Goal: Information Seeking & Learning: Learn about a topic

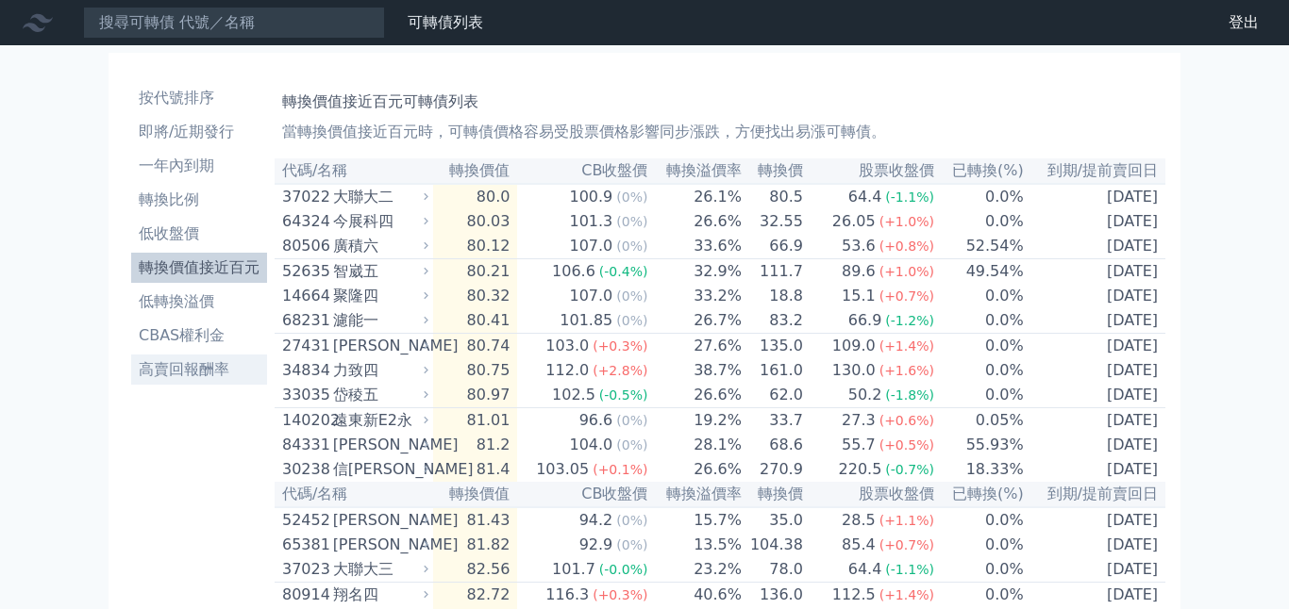
click at [174, 371] on li "高賣回報酬率" at bounding box center [199, 369] width 136 height 23
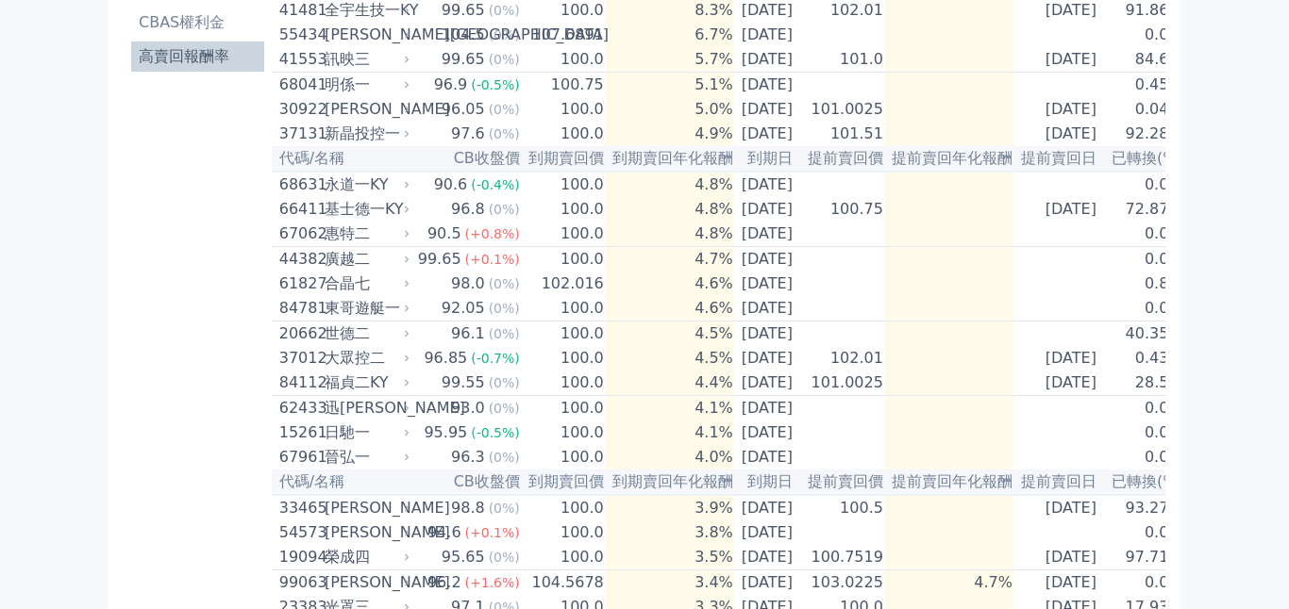
scroll to position [340, 0]
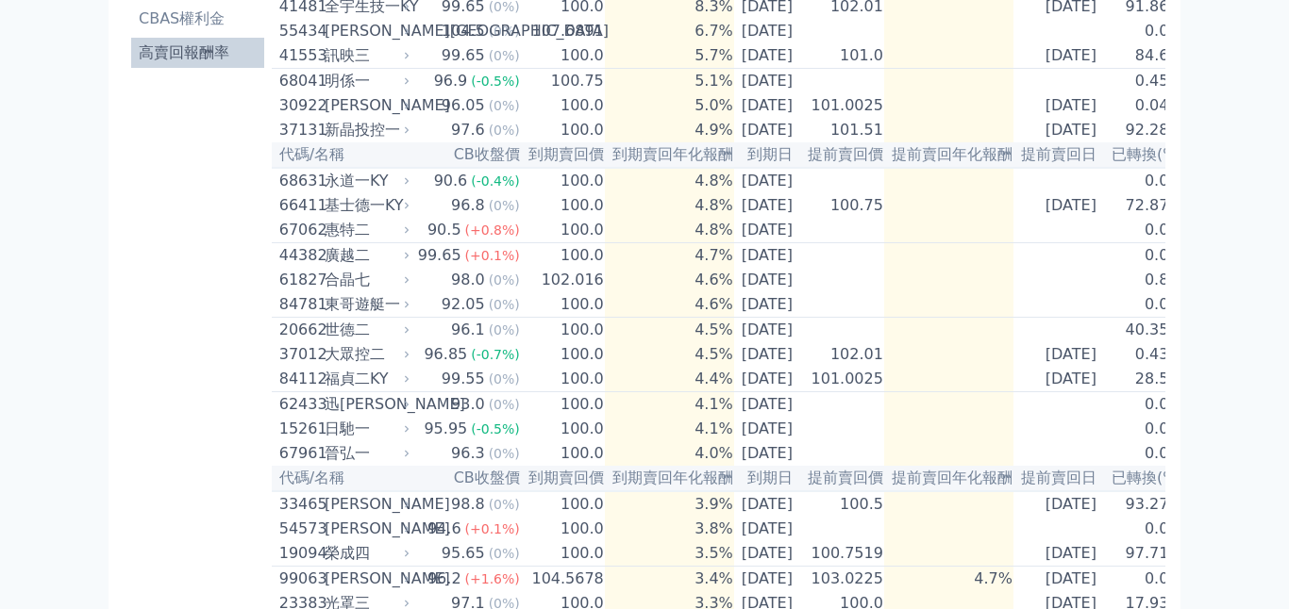
click at [303, 224] on div "67062" at bounding box center [299, 230] width 41 height 23
click at [424, 226] on div "90.5" at bounding box center [445, 230] width 42 height 23
click at [327, 233] on div "惠特二" at bounding box center [364, 230] width 81 height 23
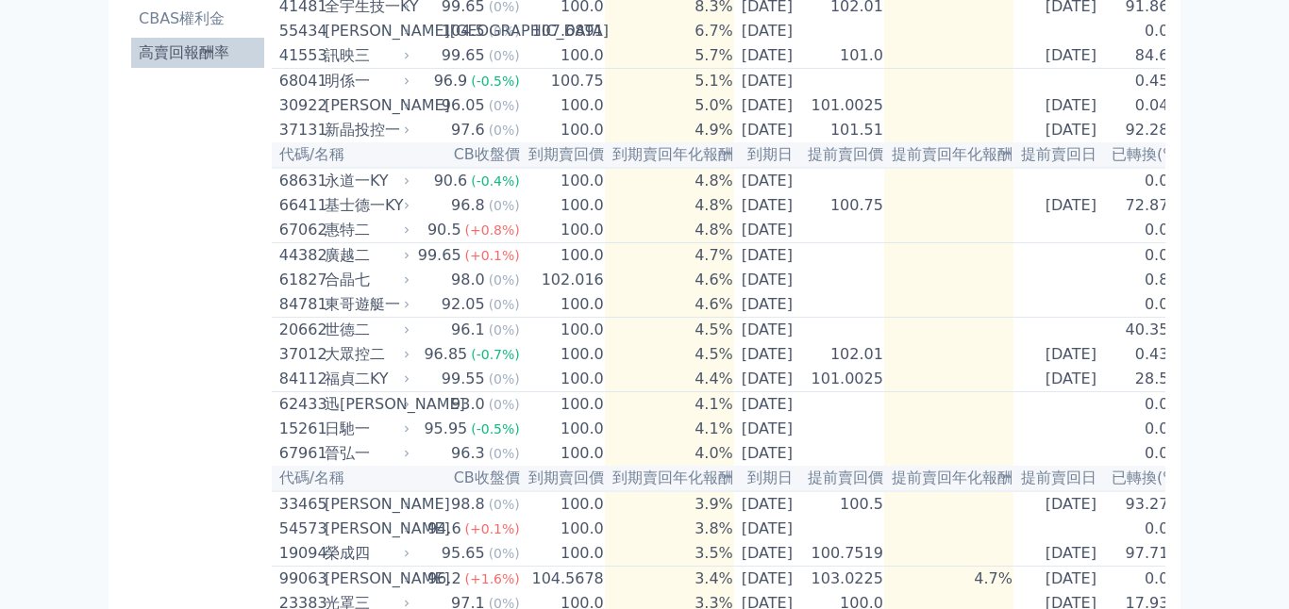
click at [343, 227] on div "惠特二" at bounding box center [364, 230] width 81 height 23
click at [402, 231] on icon at bounding box center [406, 230] width 11 height 11
click at [543, 228] on td "100.0" at bounding box center [563, 230] width 84 height 25
click at [338, 231] on div "惠特二" at bounding box center [364, 230] width 81 height 23
click at [354, 231] on div "惠特二" at bounding box center [364, 230] width 81 height 23
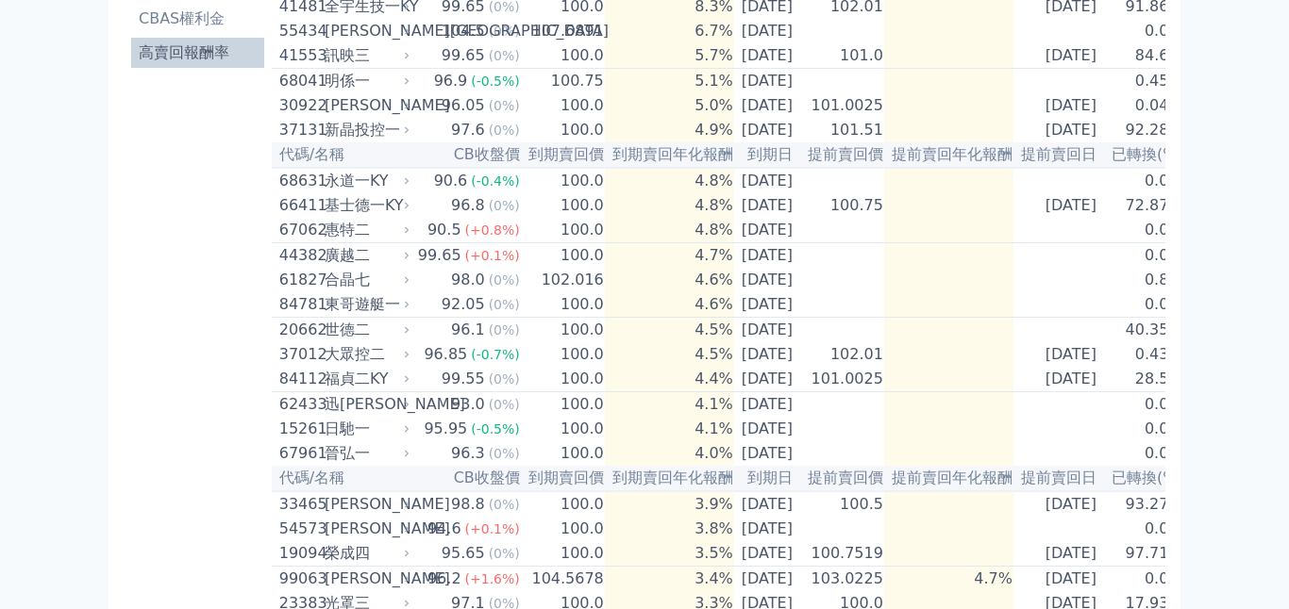
click at [354, 231] on div "惠特二" at bounding box center [364, 230] width 81 height 23
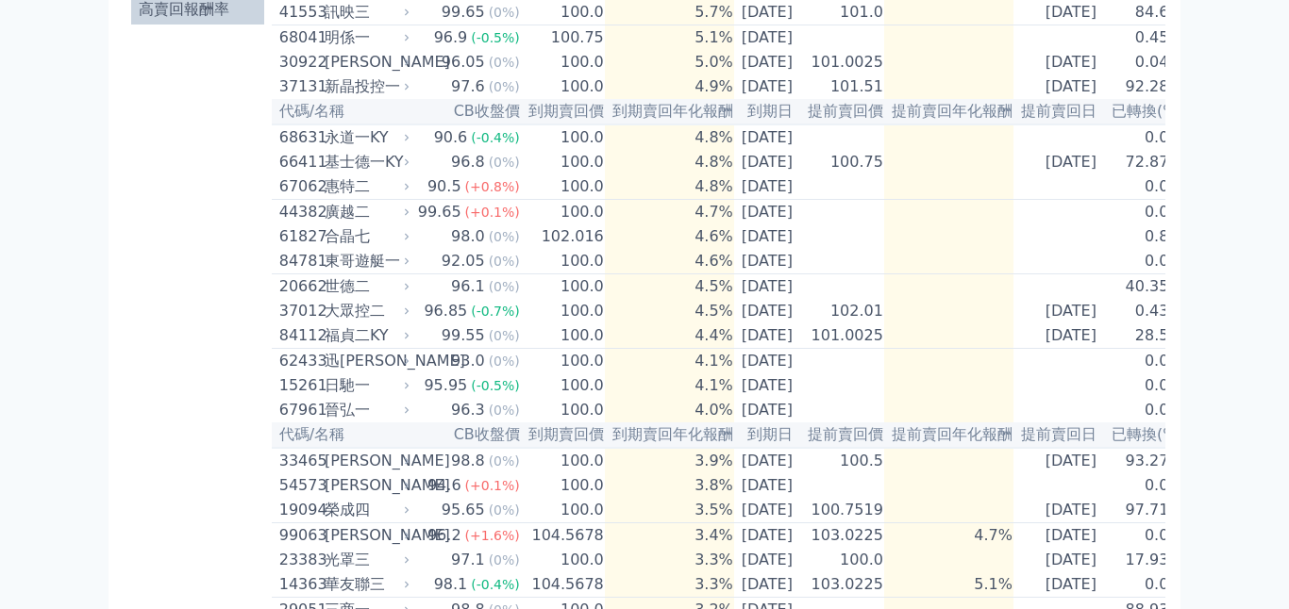
scroll to position [415, 0]
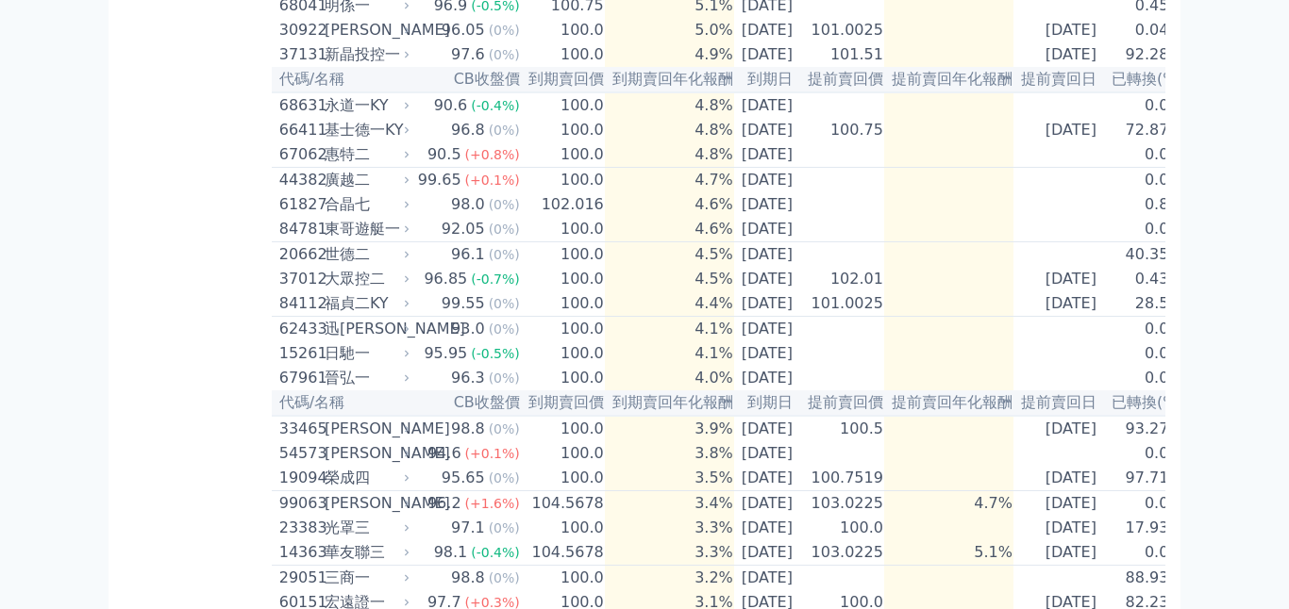
click at [479, 158] on span "(+0.8%)" at bounding box center [492, 154] width 55 height 15
click at [714, 153] on td "4.8%" at bounding box center [669, 154] width 129 height 25
click at [341, 154] on div "惠特二" at bounding box center [364, 154] width 81 height 23
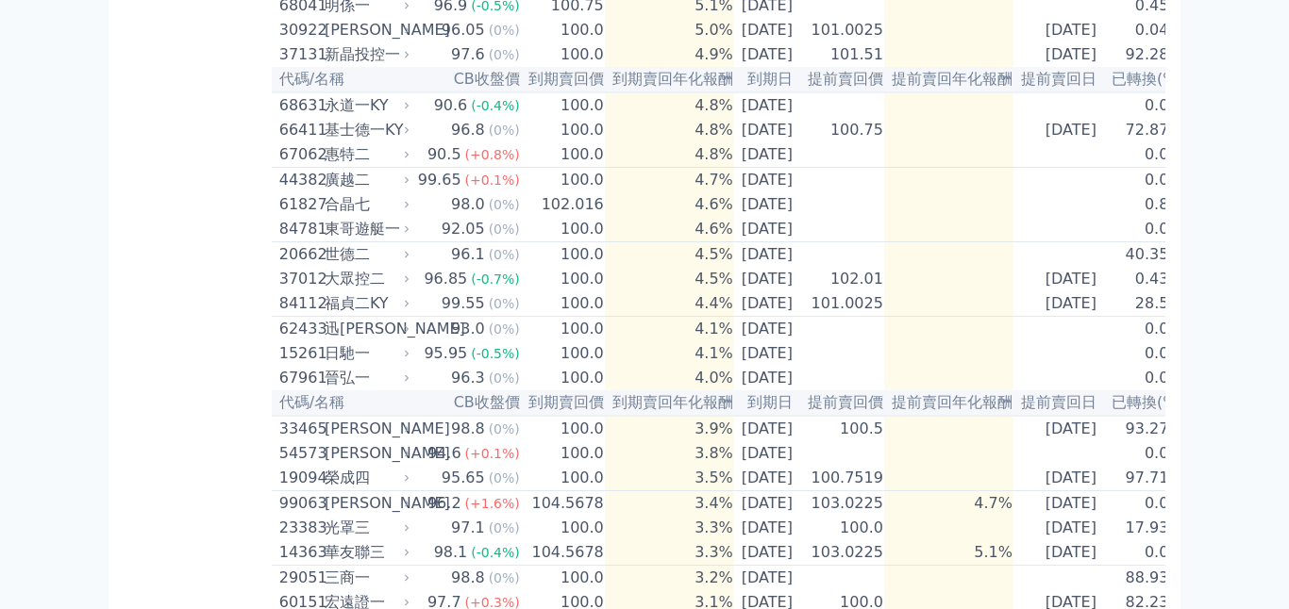
click at [361, 178] on div "廣越二" at bounding box center [364, 180] width 81 height 23
click at [353, 151] on div "惠特二" at bounding box center [364, 154] width 81 height 23
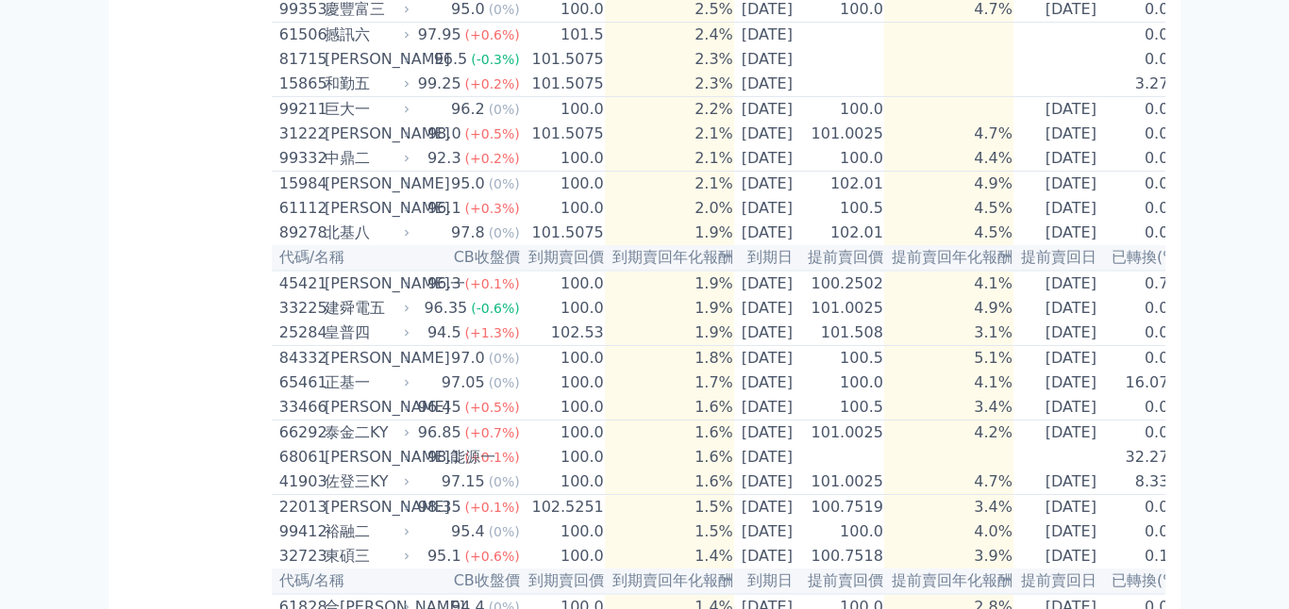
scroll to position [1245, 0]
